Goal: Find specific page/section: Find specific page/section

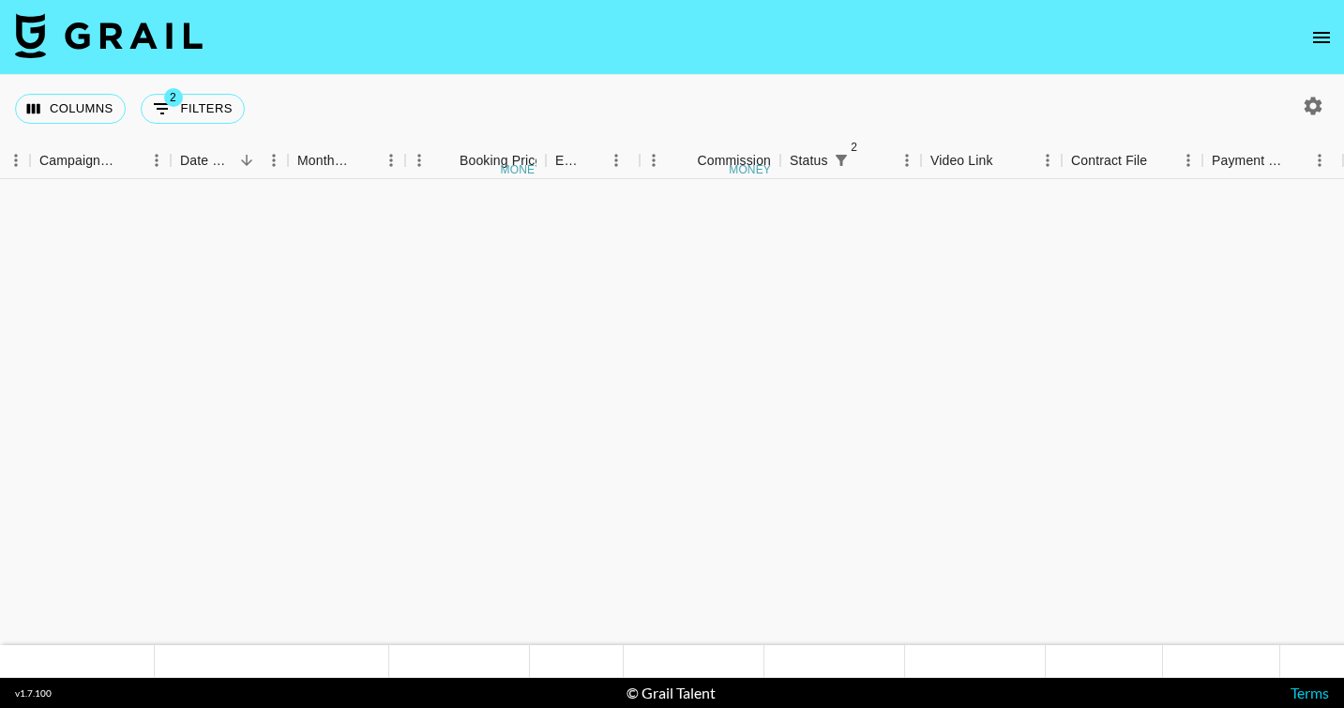
scroll to position [1277, 875]
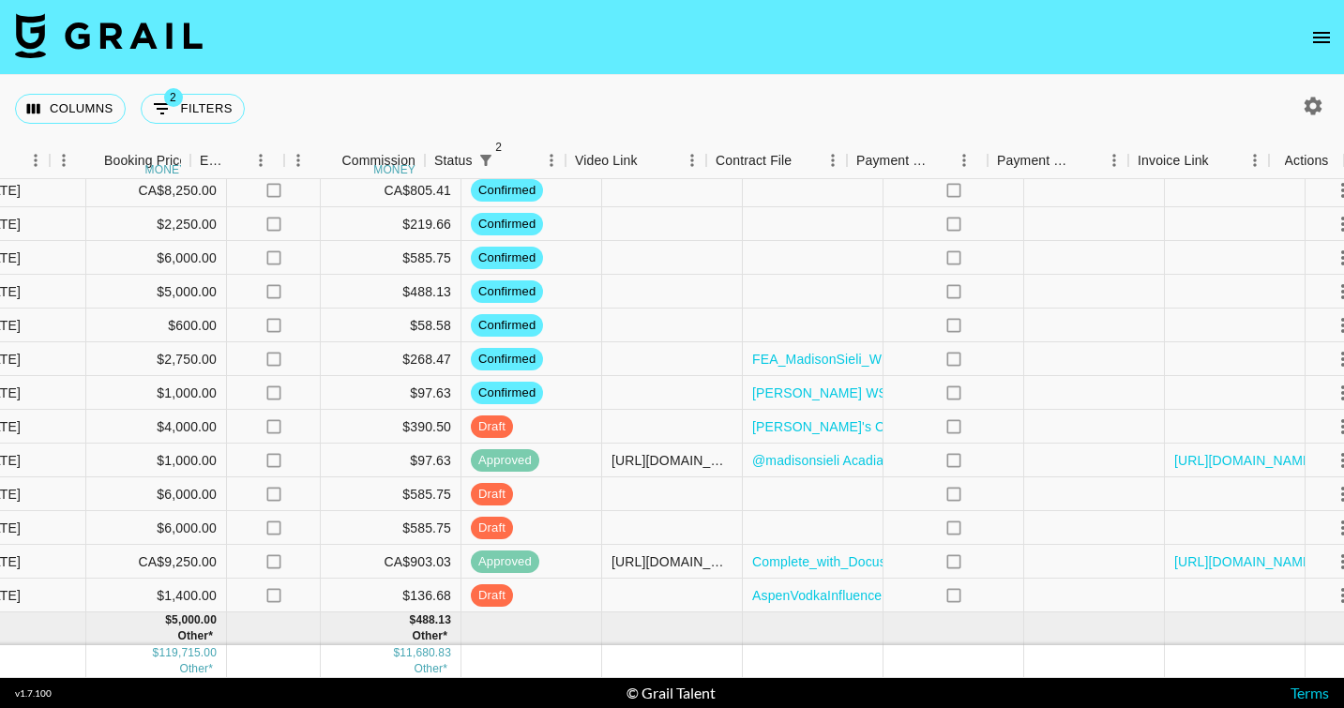
scroll to position [1309, 1231]
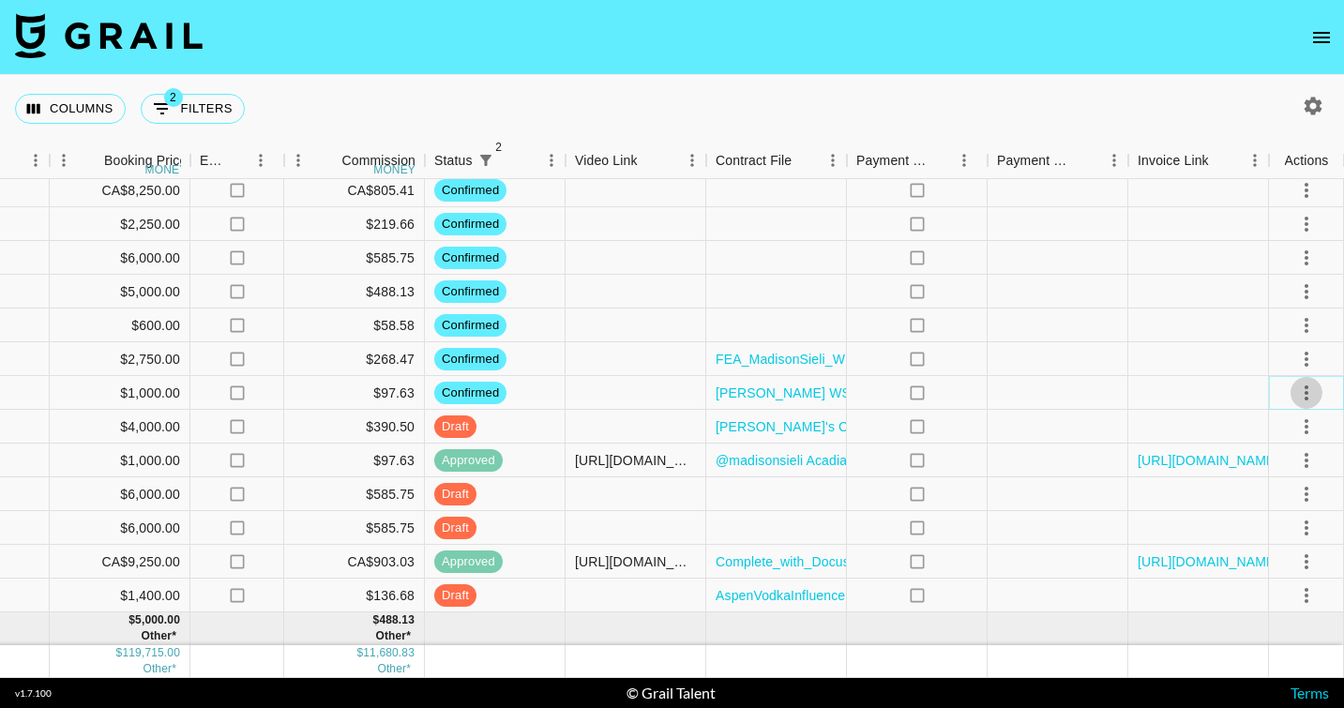
click at [1304, 389] on icon "select merge strategy" at bounding box center [1307, 393] width 23 height 23
click at [1267, 507] on li "Draft Created" at bounding box center [1283, 501] width 122 height 34
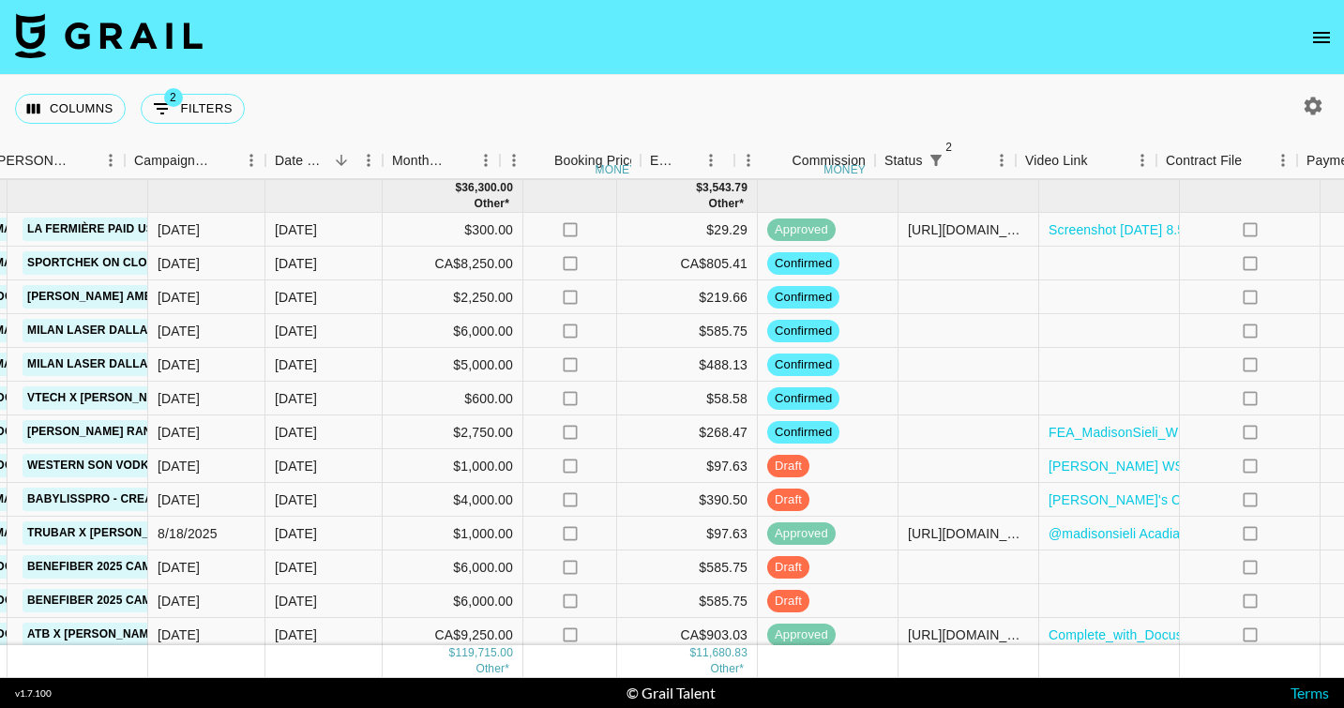
scroll to position [1236, 1231]
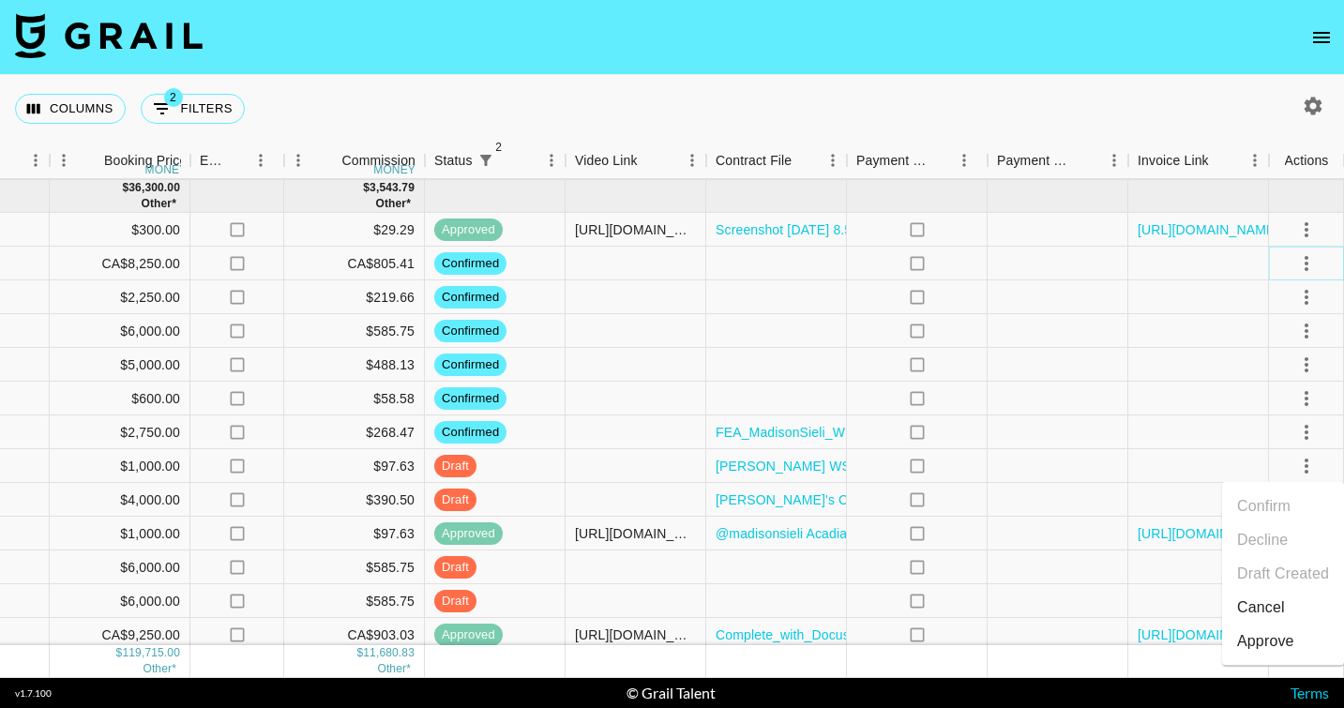
click at [1308, 263] on icon "select merge strategy" at bounding box center [1307, 263] width 4 height 15
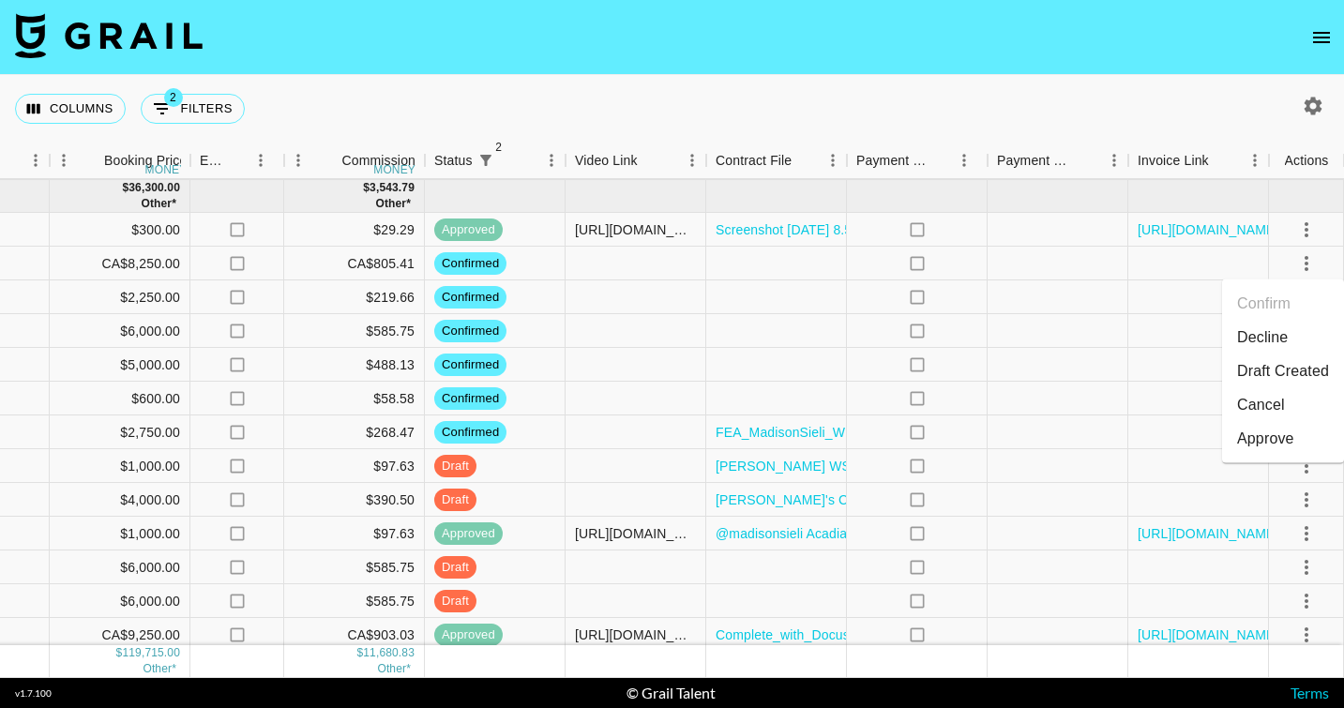
click at [1272, 365] on li "Draft Created" at bounding box center [1283, 372] width 122 height 34
click at [1168, 304] on div at bounding box center [1199, 298] width 141 height 34
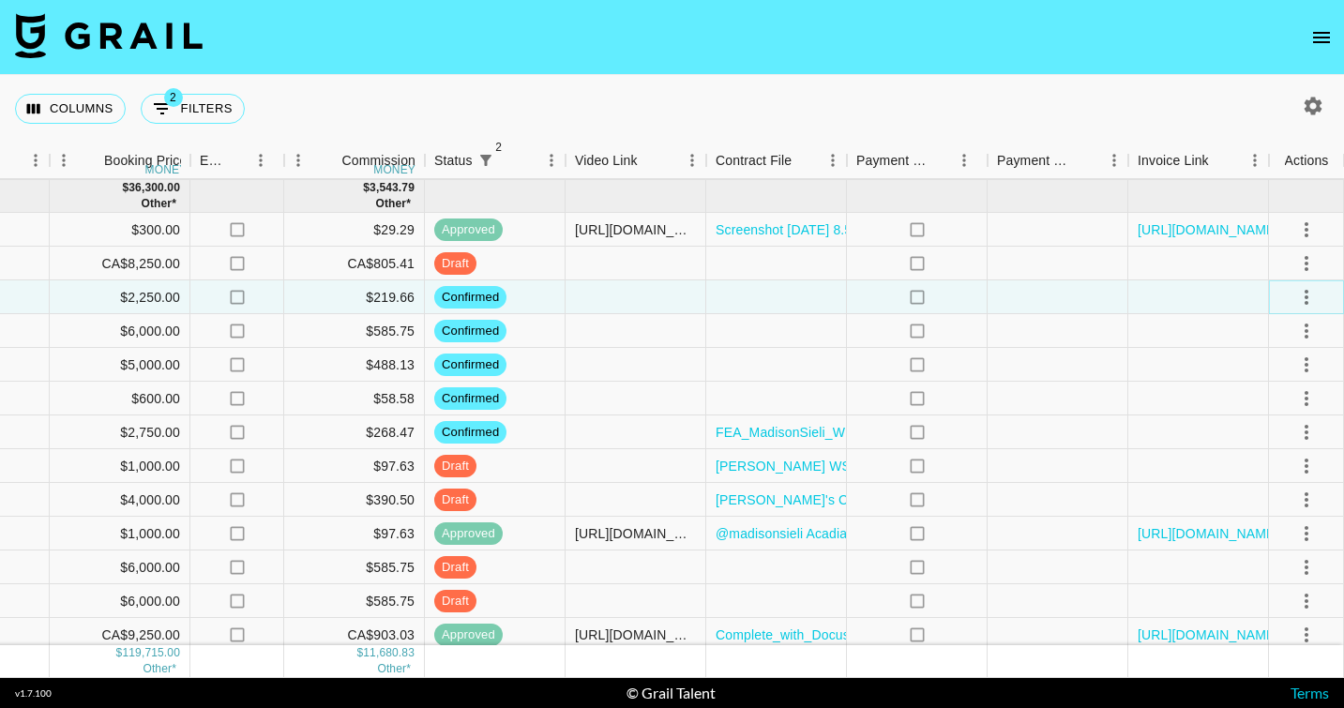
click at [1303, 298] on icon "select merge strategy" at bounding box center [1307, 297] width 23 height 23
click at [1300, 400] on li "Draft Created" at bounding box center [1283, 405] width 122 height 34
click at [853, 347] on div "no" at bounding box center [917, 331] width 141 height 34
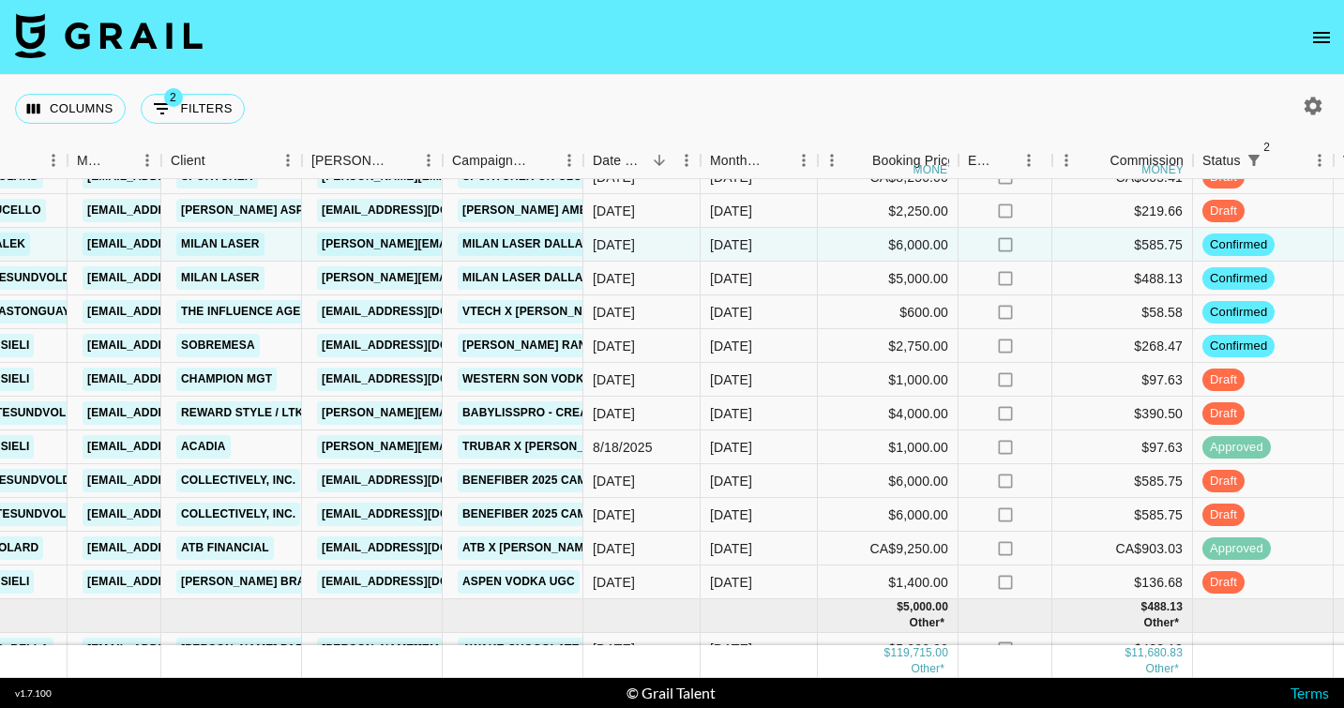
scroll to position [1109, 462]
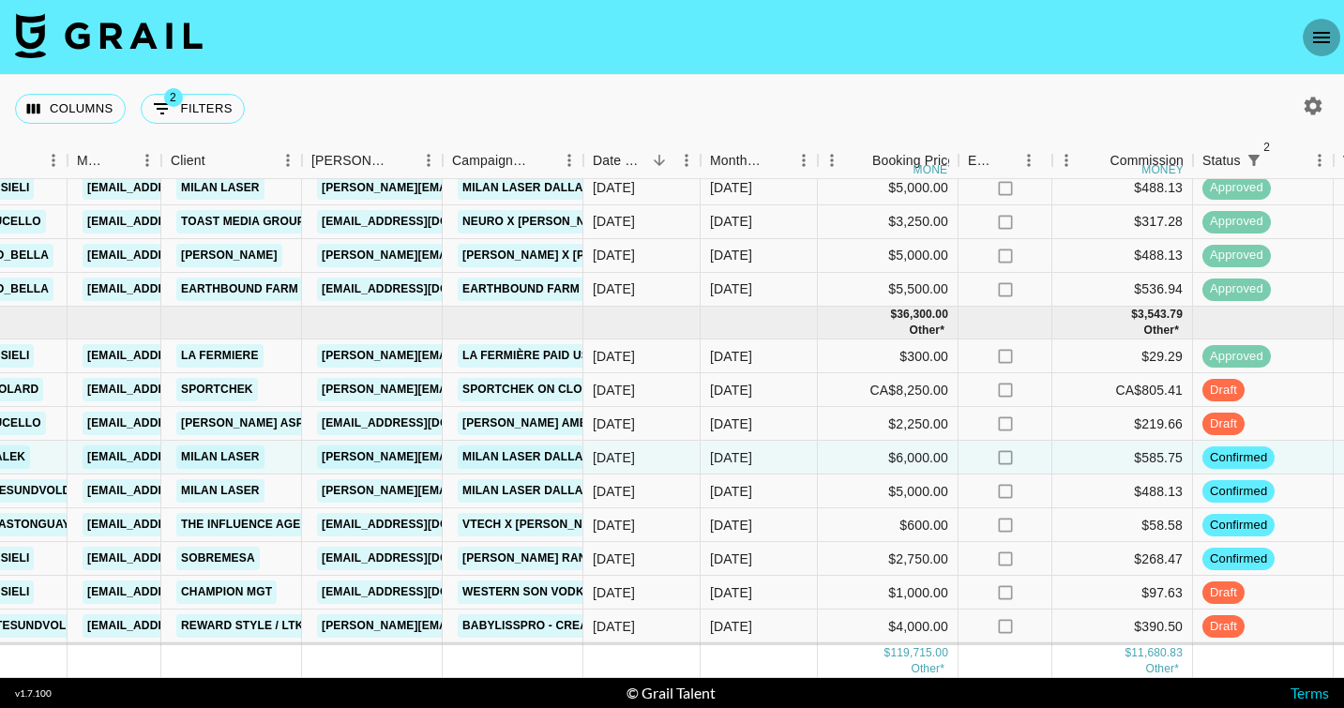
click at [1330, 39] on icon "open drawer" at bounding box center [1322, 37] width 23 height 23
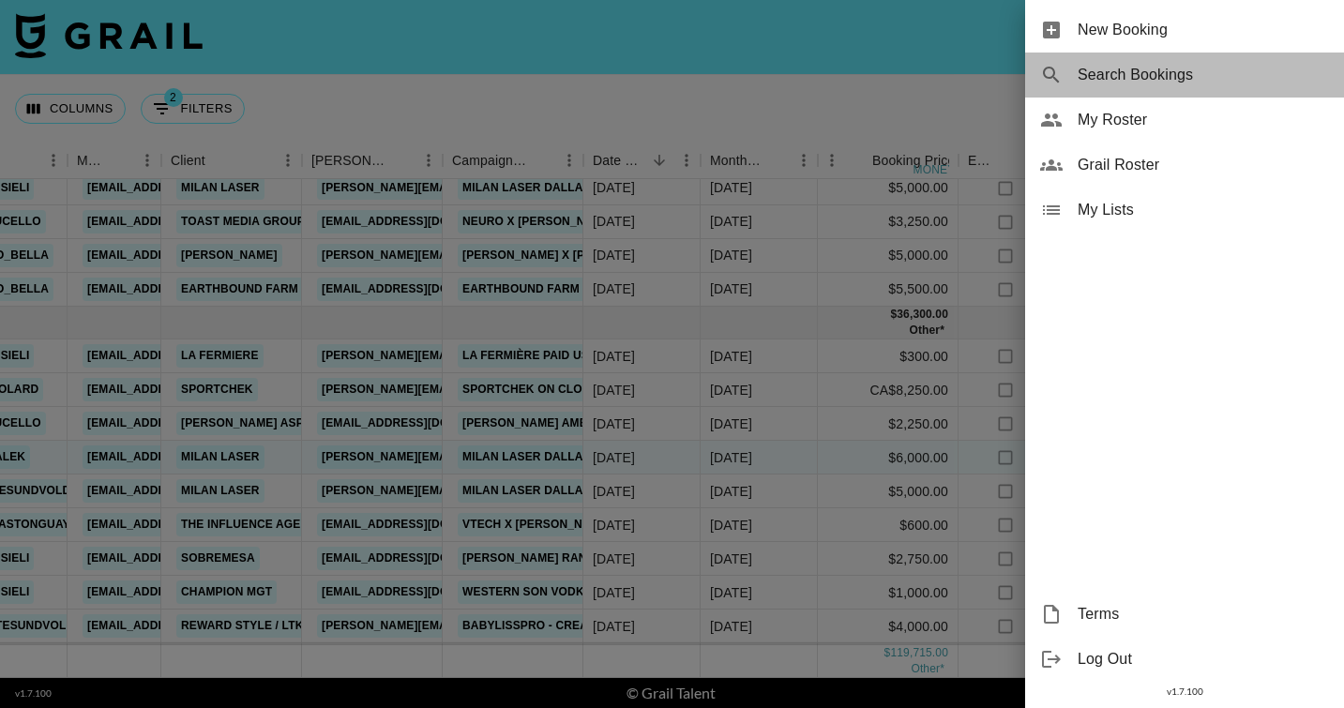
click at [1115, 80] on span "Search Bookings" at bounding box center [1203, 75] width 251 height 23
select select "id"
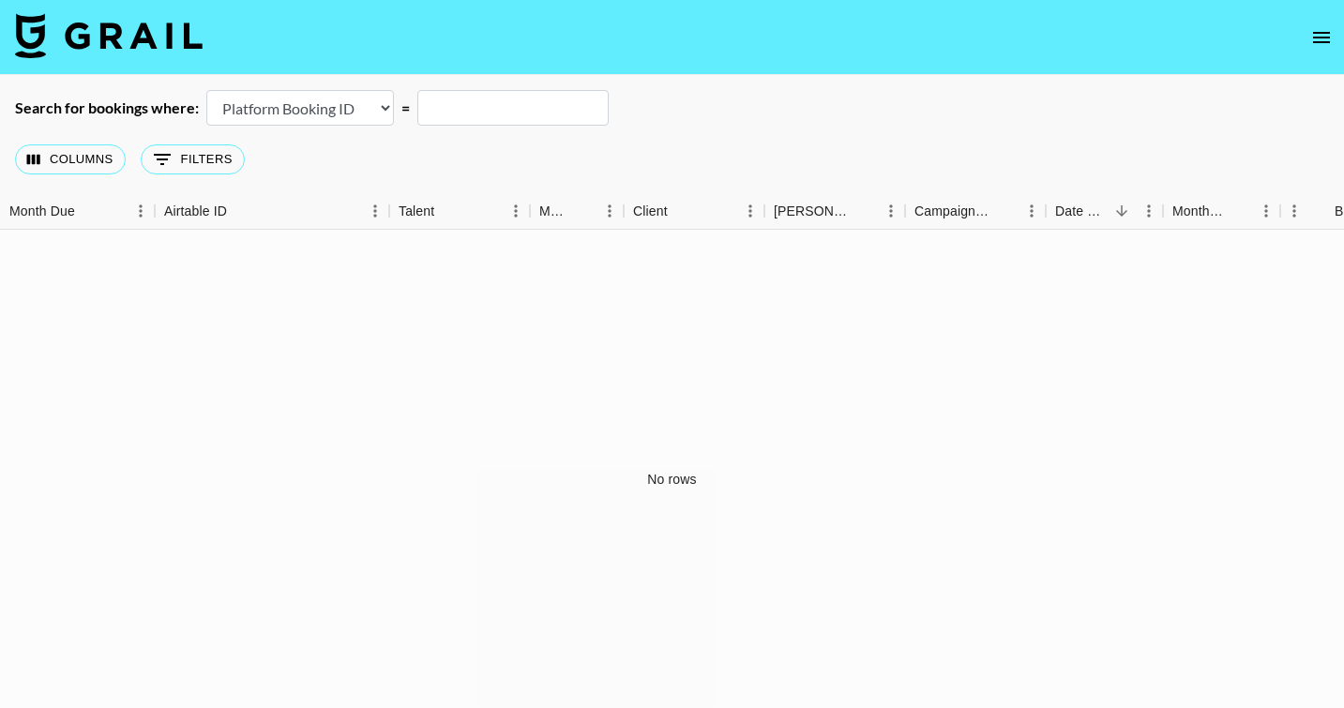
click at [363, 115] on select "Airtable Booking ID Platform Booking ID Platform Campaign ID" at bounding box center [300, 108] width 188 height 36
click at [1315, 36] on icon "open drawer" at bounding box center [1321, 37] width 17 height 11
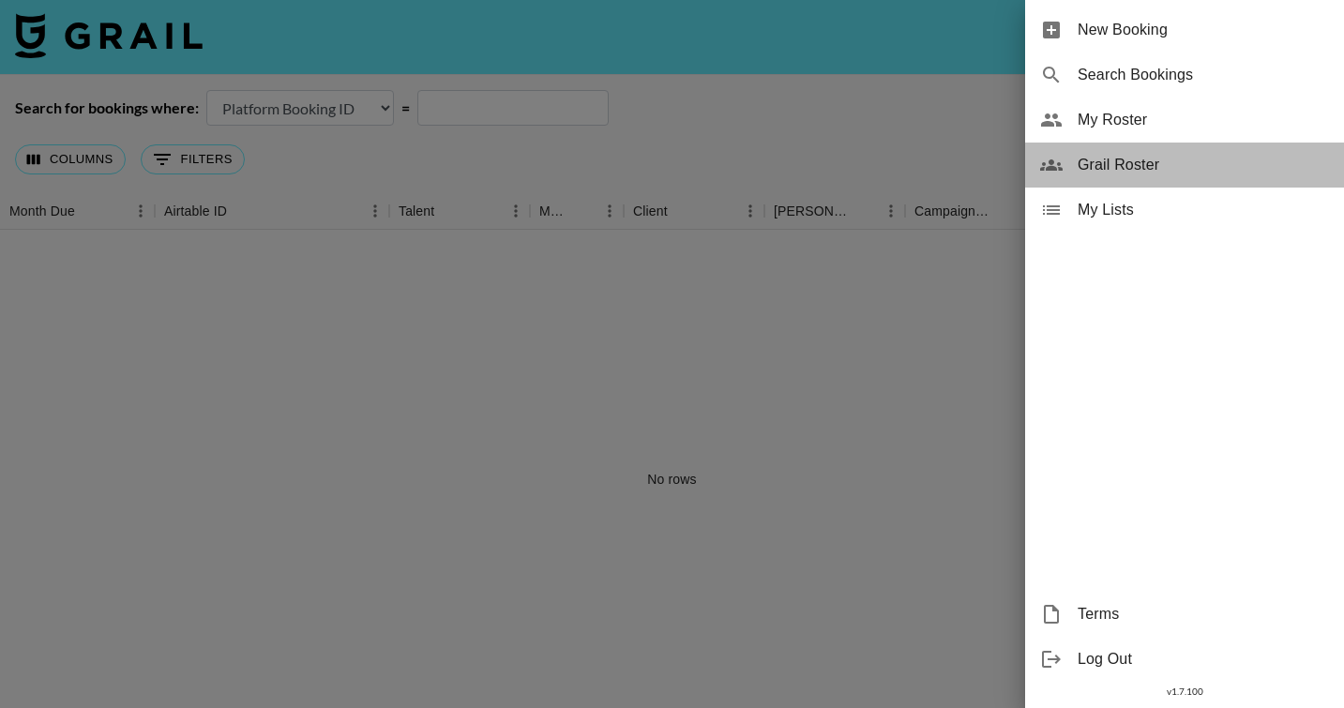
click at [1125, 161] on span "Grail Roster" at bounding box center [1203, 165] width 251 height 23
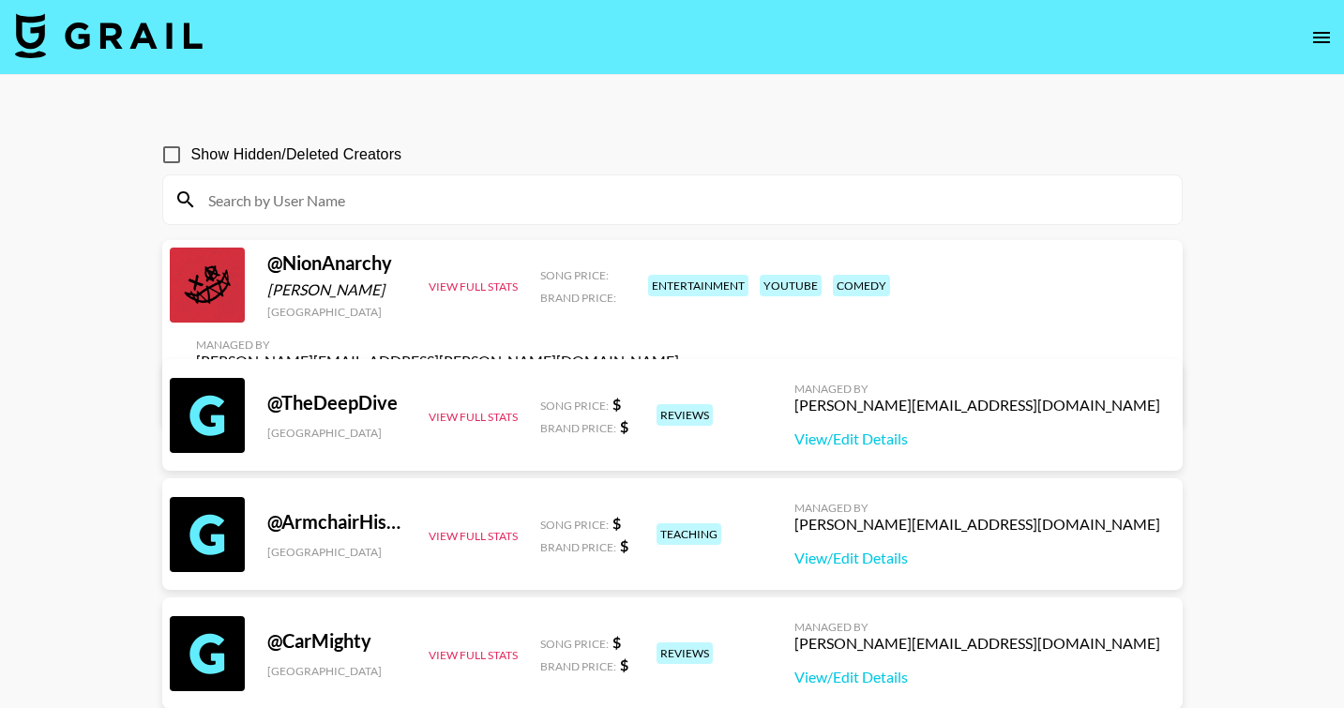
click at [414, 196] on input at bounding box center [684, 200] width 974 height 30
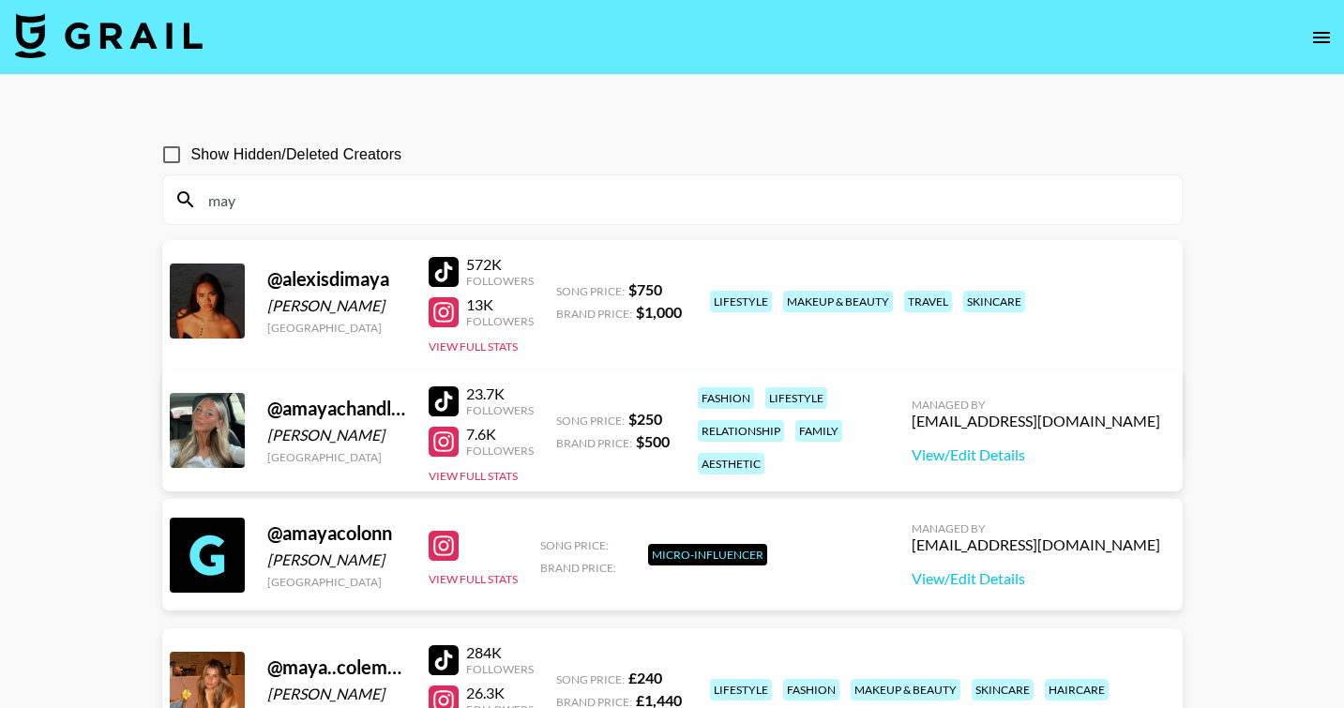
type input "[PERSON_NAME]"
